Goal: Information Seeking & Learning: Learn about a topic

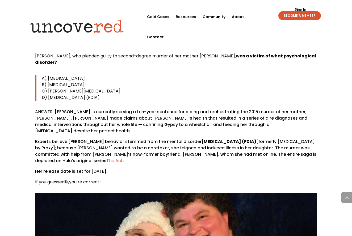
scroll to position [296, 0]
drag, startPoint x: 37, startPoint y: 58, endPoint x: 145, endPoint y: 97, distance: 115.5
click at [147, 99] on div "[PERSON_NAME], who pleaded guilty to second-degree murder of her mother [PERSON…" at bounding box center [176, 119] width 282 height 132
copy div "[PERSON_NAME], who pleaded guilty to second-degree murder of her mother [PERSON…"
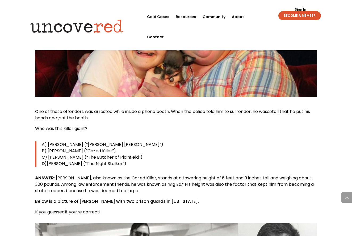
scroll to position [499, 0]
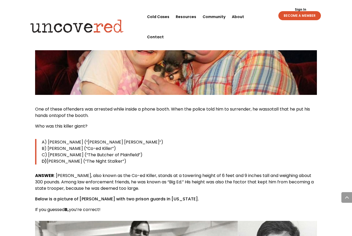
click at [36, 106] on span "One of these offenders was arrested while inside a phone booth. When the police…" at bounding box center [151, 109] width 232 height 6
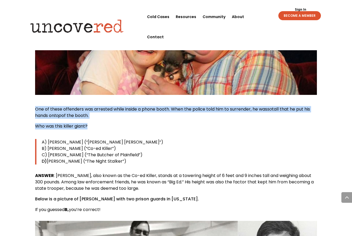
drag, startPoint x: 35, startPoint y: 107, endPoint x: 92, endPoint y: 128, distance: 61.3
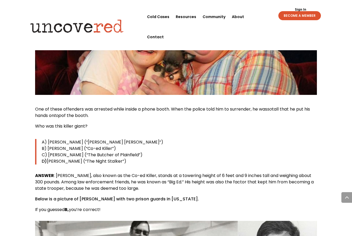
click at [86, 122] on p "One of these offenders was arrested while inside a phone booth. When the police…" at bounding box center [176, 114] width 282 height 17
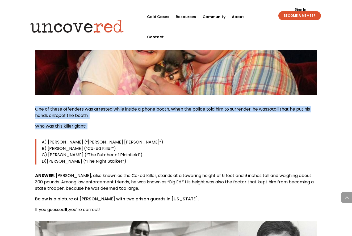
drag, startPoint x: 91, startPoint y: 127, endPoint x: 31, endPoint y: 108, distance: 62.8
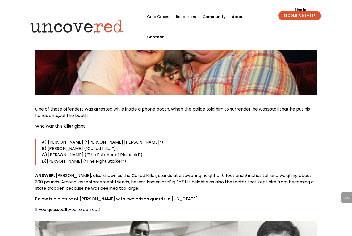
click at [43, 113] on span "tall that he put his hands on" at bounding box center [172, 112] width 275 height 13
drag, startPoint x: 34, startPoint y: 109, endPoint x: 140, endPoint y: 163, distance: 118.2
copy div "One of these offenders was arrested while inside a phone booth. When the police…"
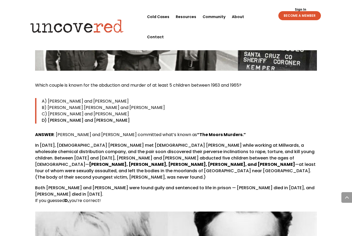
scroll to position [755, 0]
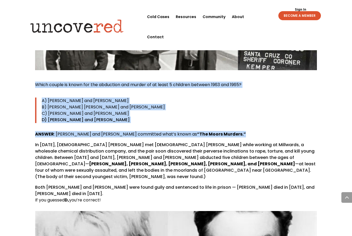
drag, startPoint x: 36, startPoint y: 84, endPoint x: 228, endPoint y: 134, distance: 198.3
click at [230, 135] on div "Which couple is known for the abduction and murder of at least 5 children betwe…" at bounding box center [176, 143] width 282 height 122
copy div "Which couple is known for the abduction and murder of at least 5 children betwe…"
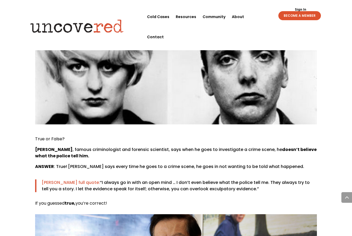
scroll to position [952, 0]
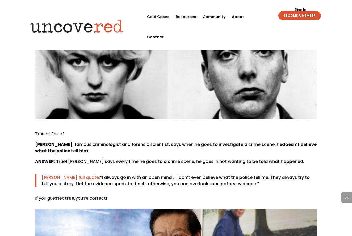
click at [35, 131] on span "True or False?" at bounding box center [50, 134] width 30 height 6
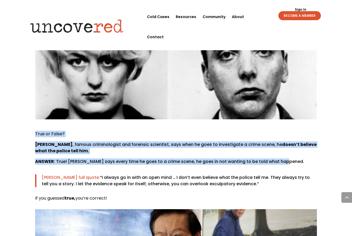
drag, startPoint x: 36, startPoint y: 122, endPoint x: 285, endPoint y: 150, distance: 251.4
click at [285, 150] on div "True or False? [PERSON_NAME] , famous criminologist and forensic scientist, say…" at bounding box center [176, 166] width 282 height 71
copy div "True or False? [PERSON_NAME] , famous criminologist and forensic scientist, say…"
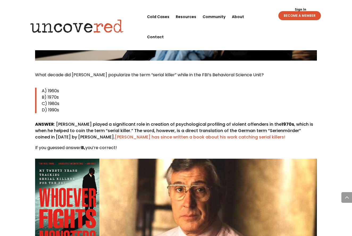
scroll to position [1205, 0]
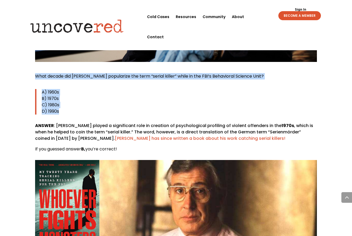
drag, startPoint x: 35, startPoint y: 64, endPoint x: 68, endPoint y: 97, distance: 47.2
copy div "What decade did [PERSON_NAME] popularize the term “serial killer” while in the …"
drag, startPoint x: 125, startPoint y: 138, endPoint x: 42, endPoint y: 134, distance: 82.8
click at [42, 146] on p "If you guessed answer B, you’re correct!" at bounding box center [176, 149] width 282 height 6
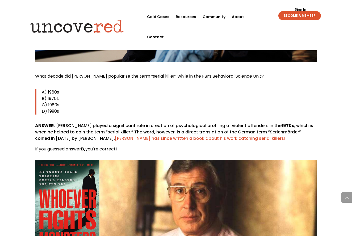
click at [153, 145] on div "What decade did [PERSON_NAME] popularize the term “serial killer” while in the …" at bounding box center [176, 169] width 282 height 192
drag, startPoint x: 134, startPoint y: 136, endPoint x: 37, endPoint y: 135, distance: 96.8
click at [37, 146] on p "If you guessed answer B, you’re correct!" at bounding box center [176, 149] width 282 height 6
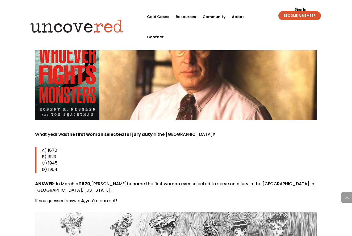
scroll to position [1350, 0]
click at [35, 131] on span "What year was" at bounding box center [51, 134] width 32 height 6
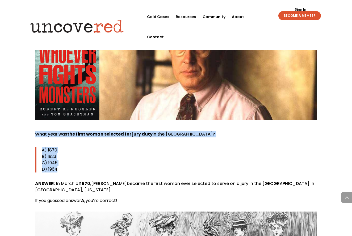
drag, startPoint x: 35, startPoint y: 123, endPoint x: 72, endPoint y: 158, distance: 50.4
click at [72, 158] on div "What year was the first woman selected for jury duty in the [GEOGRAPHIC_DATA]? …" at bounding box center [176, 167] width 282 height 73
click at [73, 153] on p "B) 1923" at bounding box center [179, 156] width 275 height 6
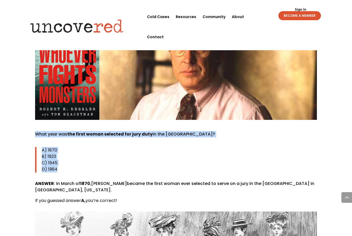
drag, startPoint x: 35, startPoint y: 121, endPoint x: 64, endPoint y: 157, distance: 46.5
copy div "What year was the first woman selected for jury duty in the [GEOGRAPHIC_DATA]? …"
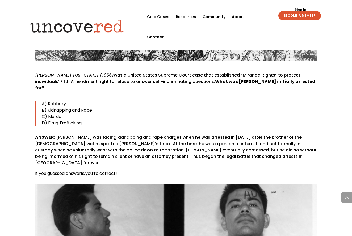
scroll to position [1607, 0]
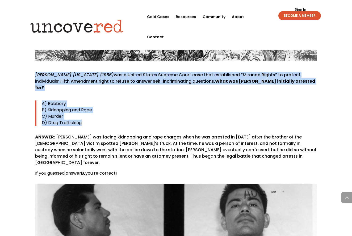
drag, startPoint x: 36, startPoint y: 61, endPoint x: 97, endPoint y: 104, distance: 75.4
click at [97, 104] on div "[PERSON_NAME] [US_STATE] (1966) was a United States Supreme Court case that est…" at bounding box center [176, 124] width 282 height 105
copy div "[PERSON_NAME] [US_STATE] (1966) was a United States Supreme Court case that est…"
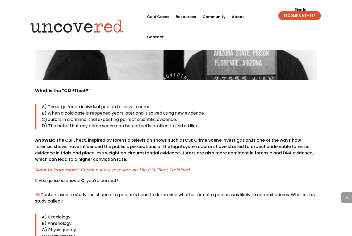
scroll to position [1819, 0]
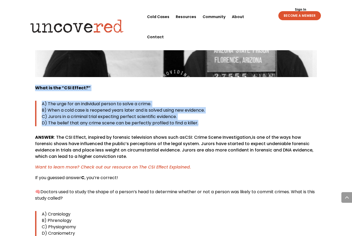
drag, startPoint x: 35, startPoint y: 62, endPoint x: 211, endPoint y: 100, distance: 179.8
copy div "What is the “CSI Effect?” A) The urge for an individual person to solve a crime…"
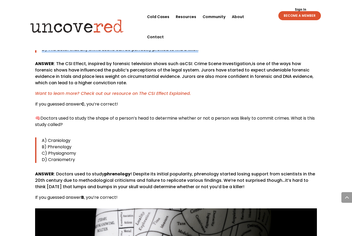
scroll to position [1896, 0]
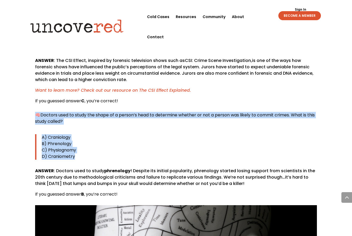
drag, startPoint x: 36, startPoint y: 94, endPoint x: 87, endPoint y: 131, distance: 63.5
click at [87, 131] on div "🧠 Doctors used to study the shape of a person’s head to determine whether or no…" at bounding box center [176, 155] width 282 height 86
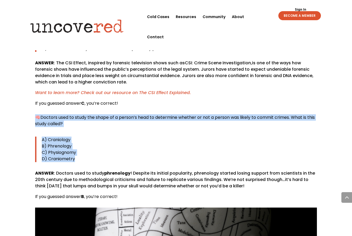
scroll to position [1893, 0]
copy div "🧠 Doctors used to study the shape of a person’s head to determine whether or no…"
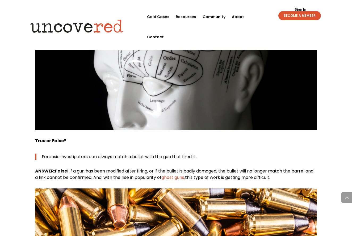
scroll to position [2079, 0]
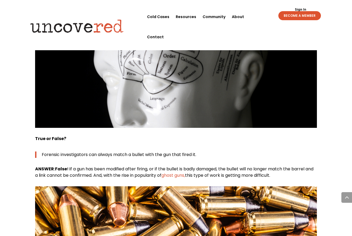
drag, startPoint x: 36, startPoint y: 114, endPoint x: 282, endPoint y: 150, distance: 248.7
click at [284, 150] on div "True or False? Forensic investigators can always match a bullet with the gun th…" at bounding box center [176, 157] width 282 height 43
click at [84, 136] on div "True or False? Forensic investigators can always match a bullet with the gun th…" at bounding box center [176, 157] width 282 height 43
drag, startPoint x: 36, startPoint y: 113, endPoint x: 297, endPoint y: 149, distance: 263.4
click at [297, 149] on div "True or False? Forensic investigators can always match a bullet with the gun th…" at bounding box center [176, 157] width 282 height 43
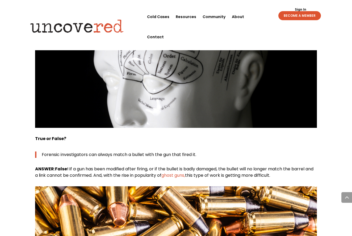
copy div "True or False? Forensic investigators can always match a bullet with the gun th…"
drag, startPoint x: 351, startPoint y: 134, endPoint x: 52, endPoint y: 159, distance: 300.3
click at [51, 166] on span "f a gun has been modified after firing, or if the bullet is badly damaged, the …" at bounding box center [174, 172] width 278 height 13
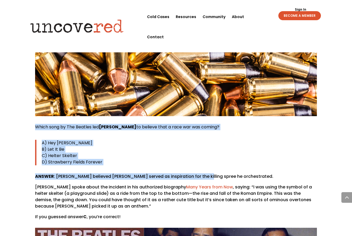
scroll to position [2211, 0]
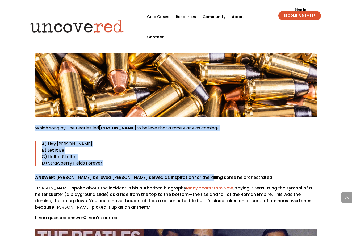
drag, startPoint x: 35, startPoint y: 93, endPoint x: 193, endPoint y: 149, distance: 167.0
click at [197, 149] on div "Which song by The Beatles led [PERSON_NAME] to believe that a race war was comi…" at bounding box center [176, 173] width 282 height 96
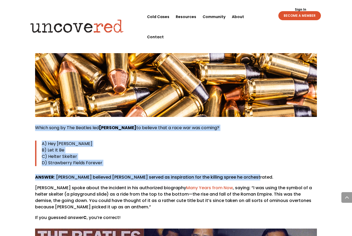
scroll to position [2212, 0]
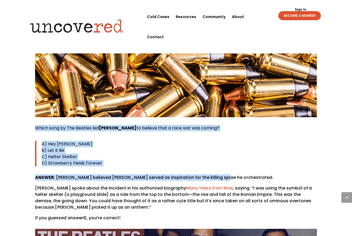
drag, startPoint x: 35, startPoint y: 103, endPoint x: 211, endPoint y: 150, distance: 181.5
click at [217, 155] on div "Which song by The Beatles led [PERSON_NAME] to believe that a race war was comi…" at bounding box center [176, 173] width 282 height 96
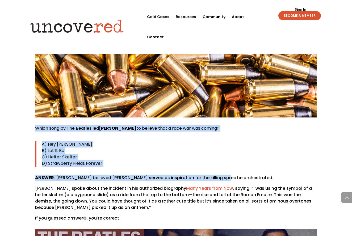
scroll to position [2211, 0]
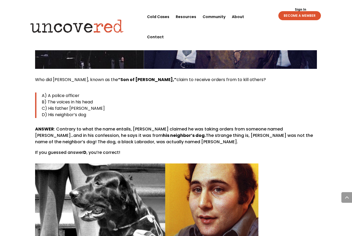
scroll to position [2477, 0]
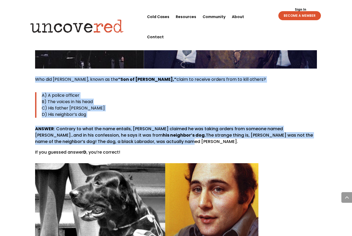
drag, startPoint x: 36, startPoint y: 55, endPoint x: 135, endPoint y: 117, distance: 117.7
click at [135, 117] on div "Who did [PERSON_NAME], known as the “Son of [PERSON_NAME],” claim to receive or…" at bounding box center [176, 115] width 282 height 79
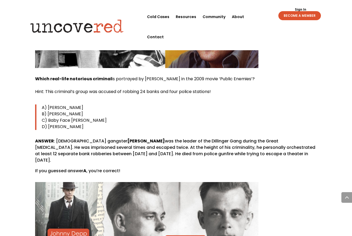
scroll to position [2653, 0]
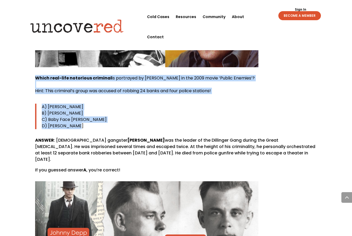
drag, startPoint x: 35, startPoint y: 53, endPoint x: 95, endPoint y: 100, distance: 76.1
click at [95, 100] on div "Which real-life notorious criminal is portrayed by [PERSON_NAME] in the 2009 mo…" at bounding box center [176, 124] width 282 height 98
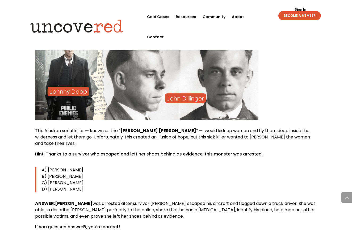
scroll to position [2795, 0]
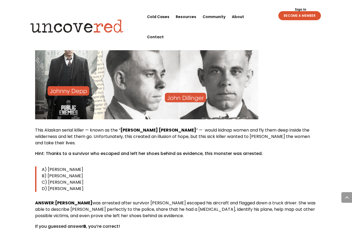
drag, startPoint x: 35, startPoint y: 98, endPoint x: 94, endPoint y: 154, distance: 81.3
click at [94, 154] on div "This Alaskan serial killer — known as the “ Butcher [PERSON_NAME] ” — would kid…" at bounding box center [176, 178] width 282 height 103
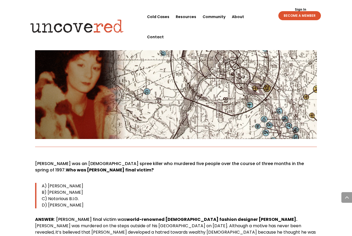
scroll to position [2998, 0]
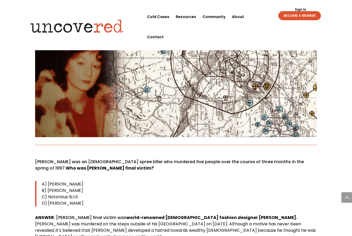
drag, startPoint x: 36, startPoint y: 125, endPoint x: 87, endPoint y: 166, distance: 65.7
click at [87, 166] on div "[PERSON_NAME] was an [DEMOGRAPHIC_DATA] spree killer who murdered five people o…" at bounding box center [176, 205] width 282 height 92
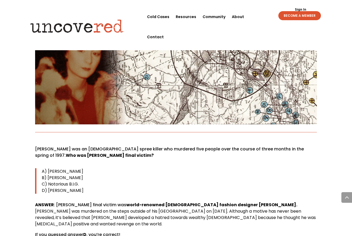
click at [63, 181] on span "C) Notorious B.I.G." at bounding box center [60, 184] width 37 height 6
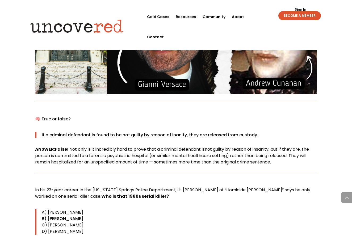
scroll to position [3270, 0]
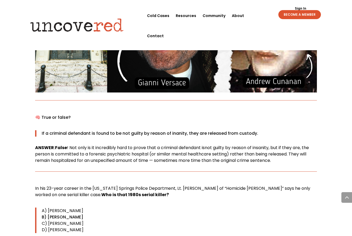
click at [36, 114] on p "🧠 True or false?" at bounding box center [176, 119] width 282 height 11
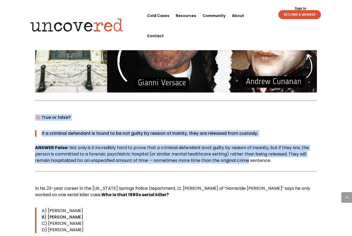
drag, startPoint x: 36, startPoint y: 73, endPoint x: 249, endPoint y: 115, distance: 216.7
click at [249, 115] on div "🧠 True or false? If a criminal defendant is found to be not guilty by reason of…" at bounding box center [176, 138] width 282 height 49
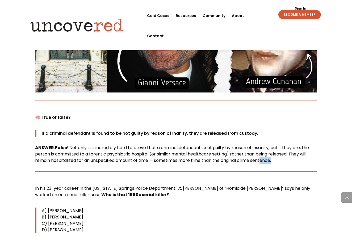
drag, startPoint x: 273, startPoint y: 117, endPoint x: 277, endPoint y: 117, distance: 4.8
click at [280, 145] on p "ANSWER : False ! Not only is it incredibly hard to prove that a criminal defend…" at bounding box center [176, 154] width 282 height 19
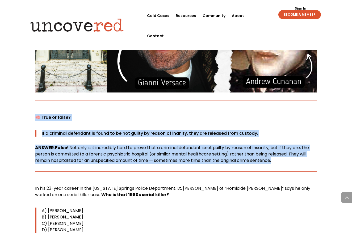
drag, startPoint x: 34, startPoint y: 72, endPoint x: 279, endPoint y: 117, distance: 249.4
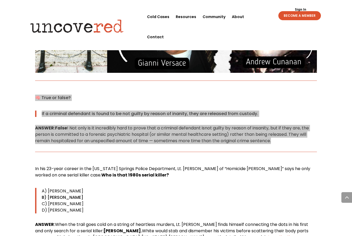
scroll to position [3297, 0]
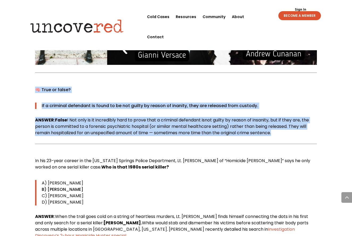
drag, startPoint x: 35, startPoint y: 118, endPoint x: 109, endPoint y: 159, distance: 84.3
click at [109, 159] on div "In his 23-year career in the [US_STATE] Springs Police Department, Lt. [PERSON_…" at bounding box center [176, 204] width 282 height 92
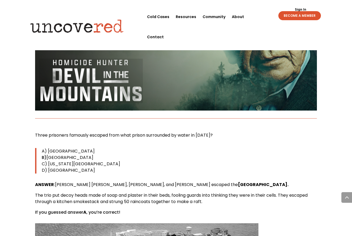
scroll to position [3550, 0]
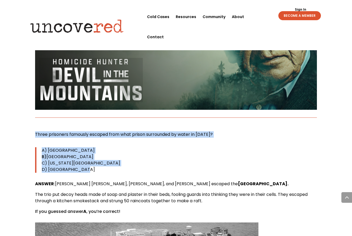
drag, startPoint x: 36, startPoint y: 91, endPoint x: 111, endPoint y: 125, distance: 82.8
click at [111, 131] on div "Three prisoners famously escaped from what prison surrounded by water in [DATE]…" at bounding box center [176, 173] width 282 height 84
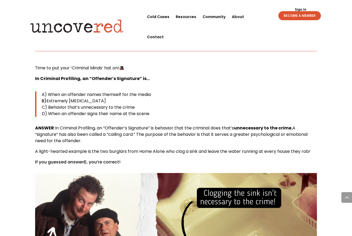
scroll to position [3809, 0]
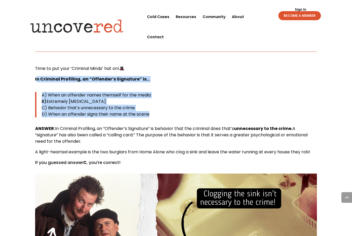
drag, startPoint x: 36, startPoint y: 35, endPoint x: 161, endPoint y: 69, distance: 130.2
click at [161, 69] on div "Time to put your ‘Criminal Minds’ hat on! 🎩 In Criminal Profiling, an “Offender…" at bounding box center [176, 115] width 282 height 101
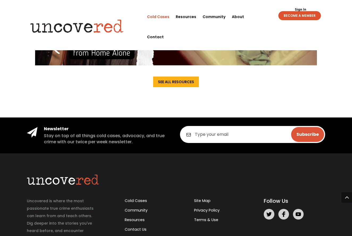
scroll to position [4023, 0]
